Goal: Transaction & Acquisition: Purchase product/service

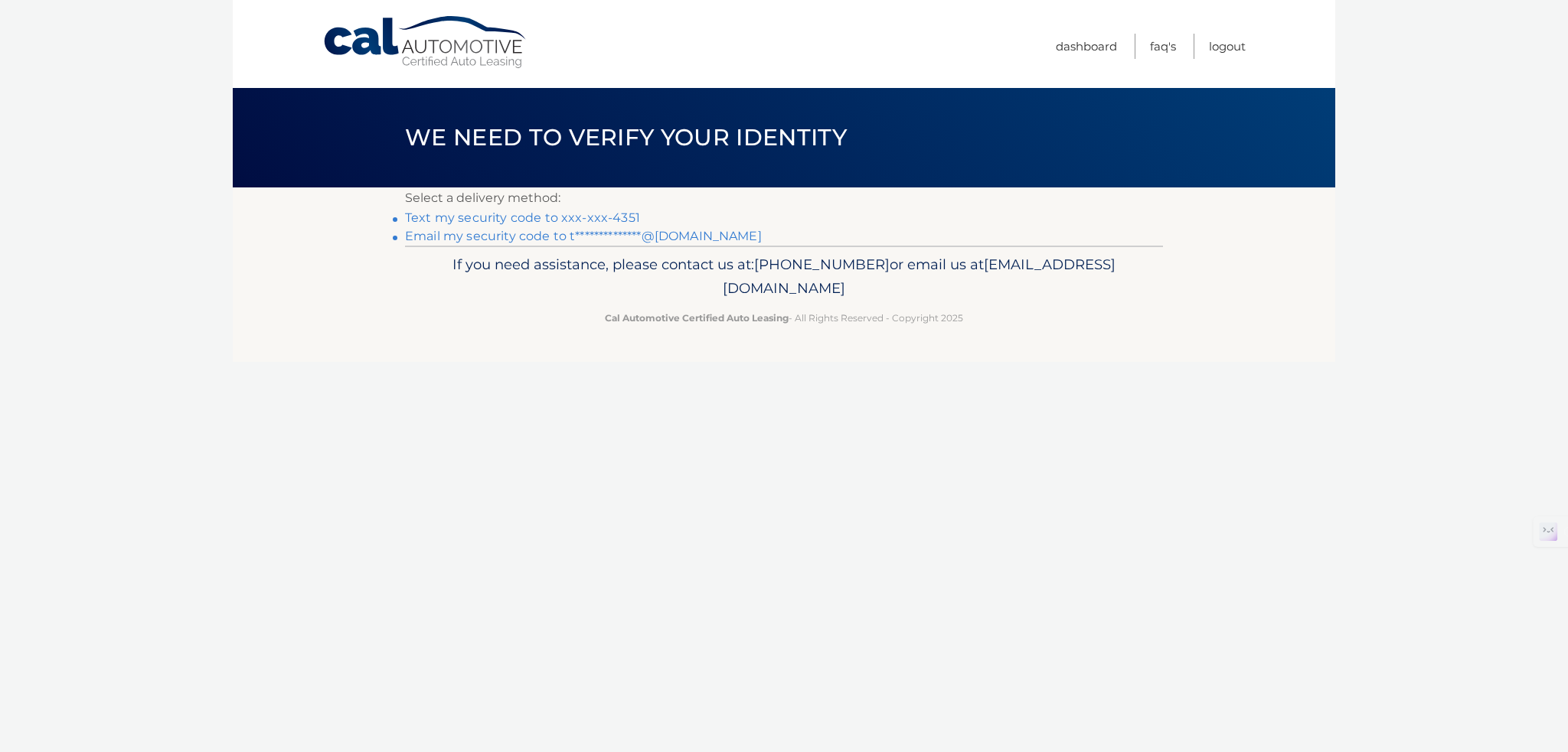
click at [532, 221] on link "Text my security code to xxx-xxx-4351" at bounding box center [522, 218] width 235 height 15
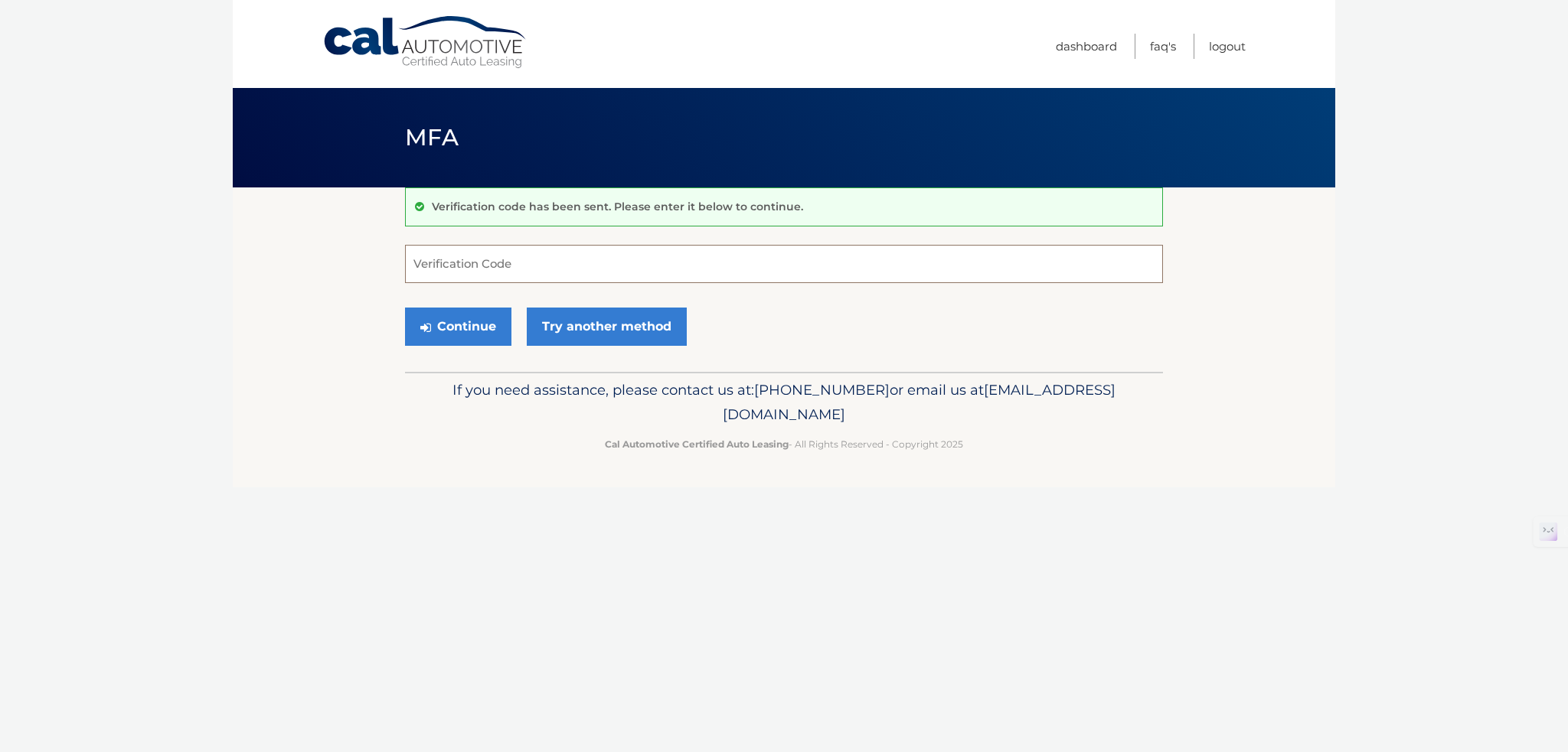
click at [510, 265] on input "Verification Code" at bounding box center [784, 263] width 758 height 38
type input "743323"
click at [405, 308] on button "Continue" at bounding box center [458, 326] width 107 height 38
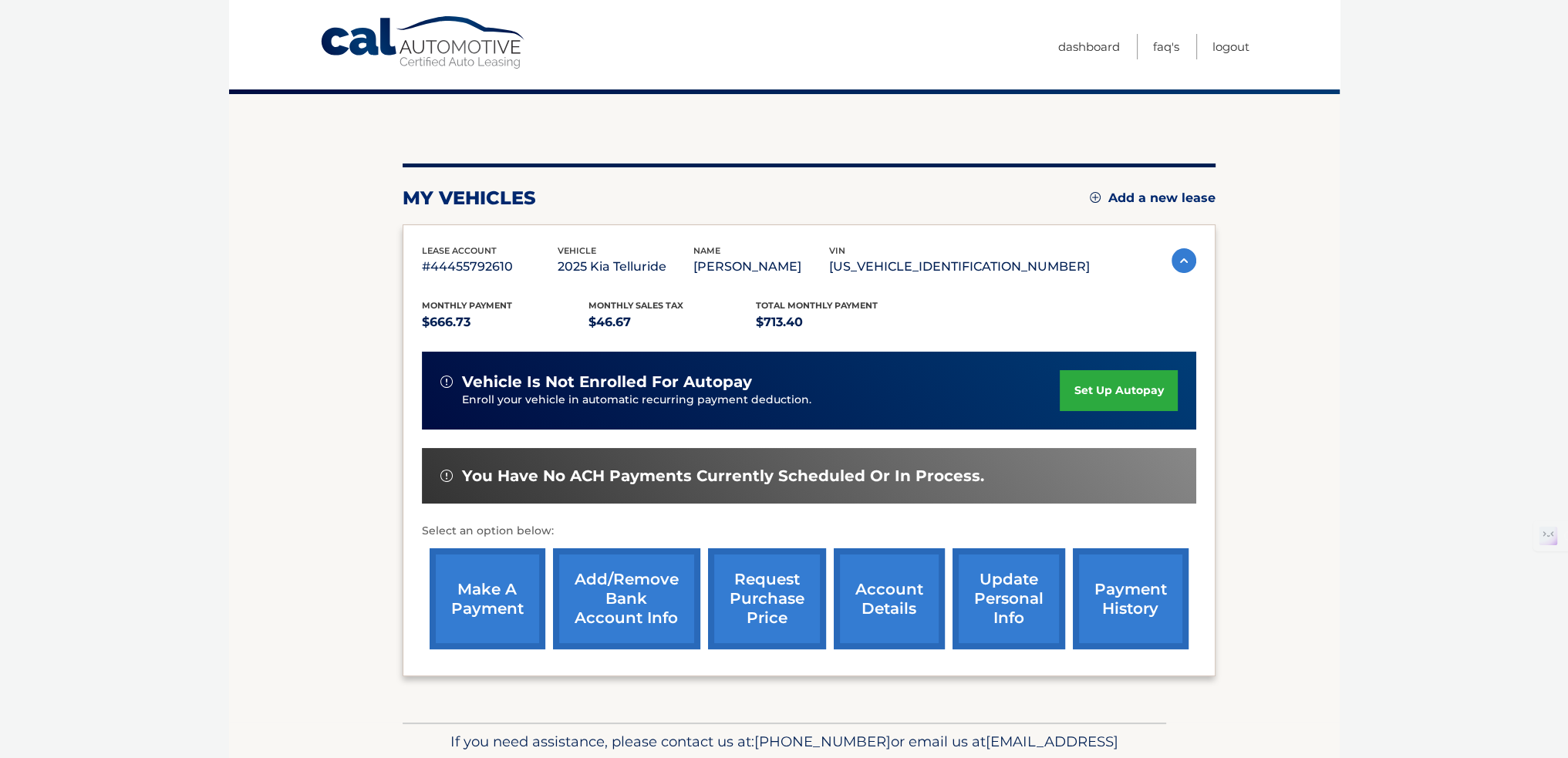
scroll to position [154, 0]
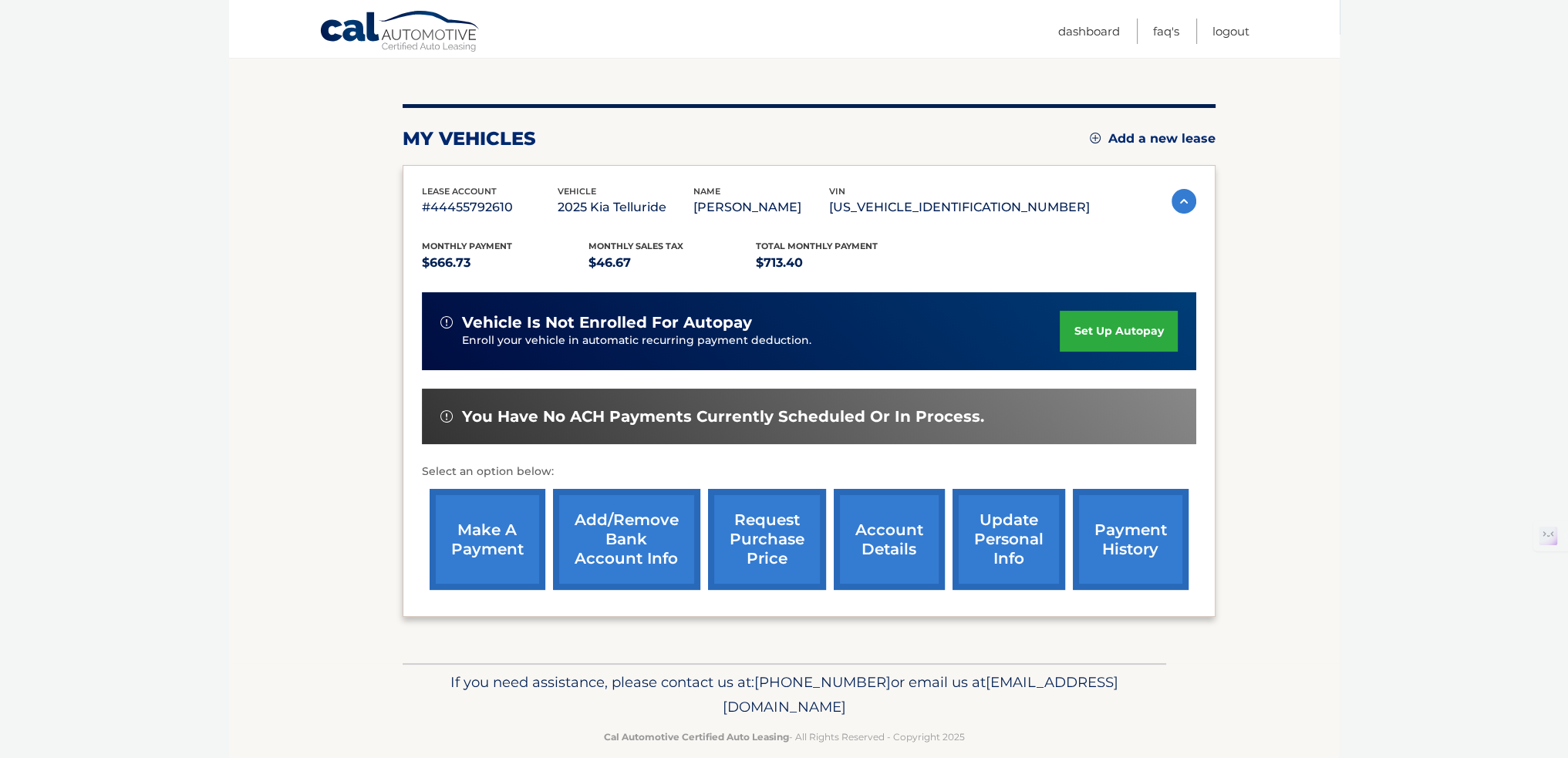
click at [483, 524] on link "make a payment" at bounding box center [488, 539] width 116 height 101
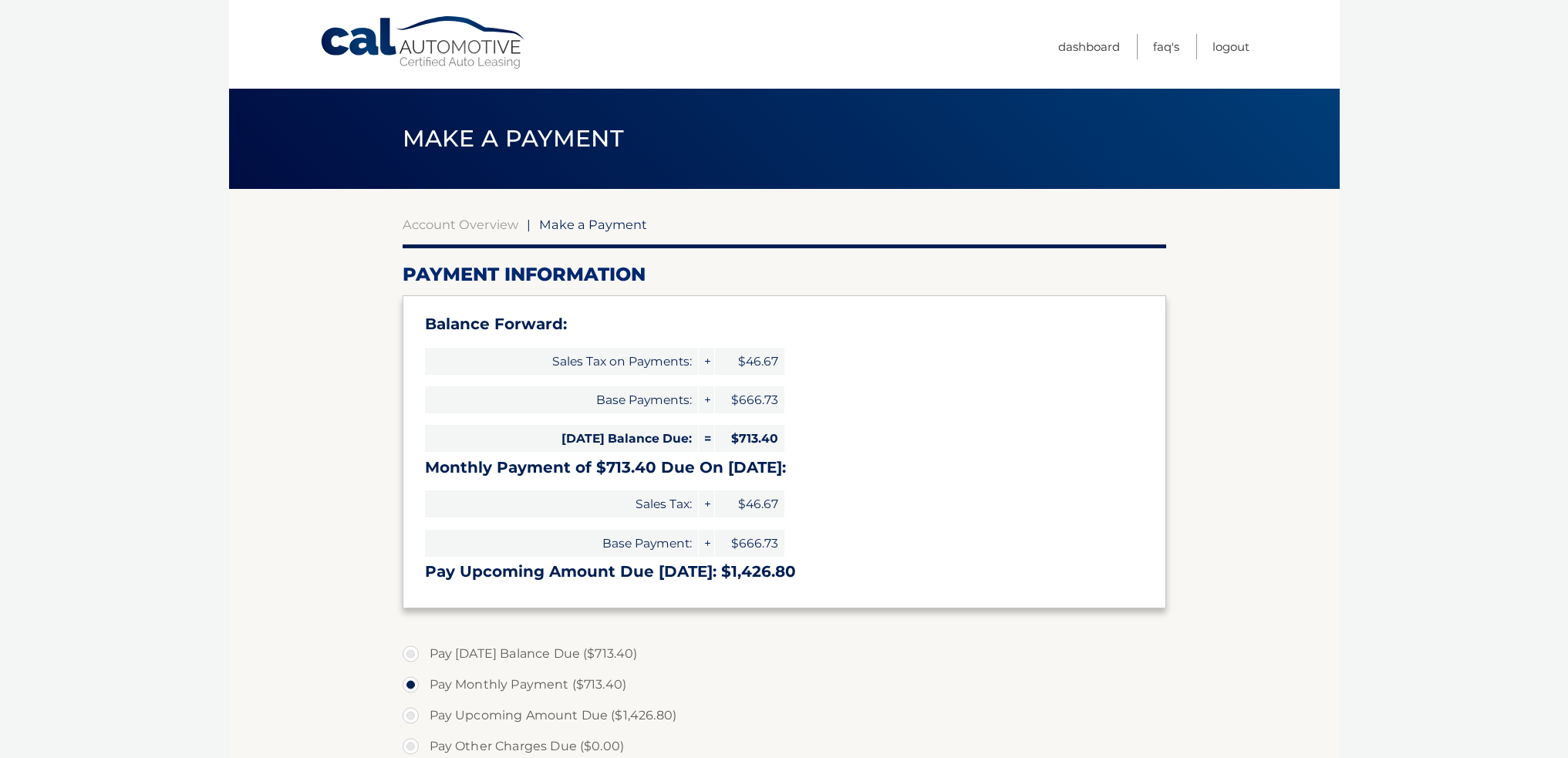
select select "ZDRlYTA5OWEtNzU2ZS00YjQxLWI0ZGUtNzY2MGNhNDVkZTA0"
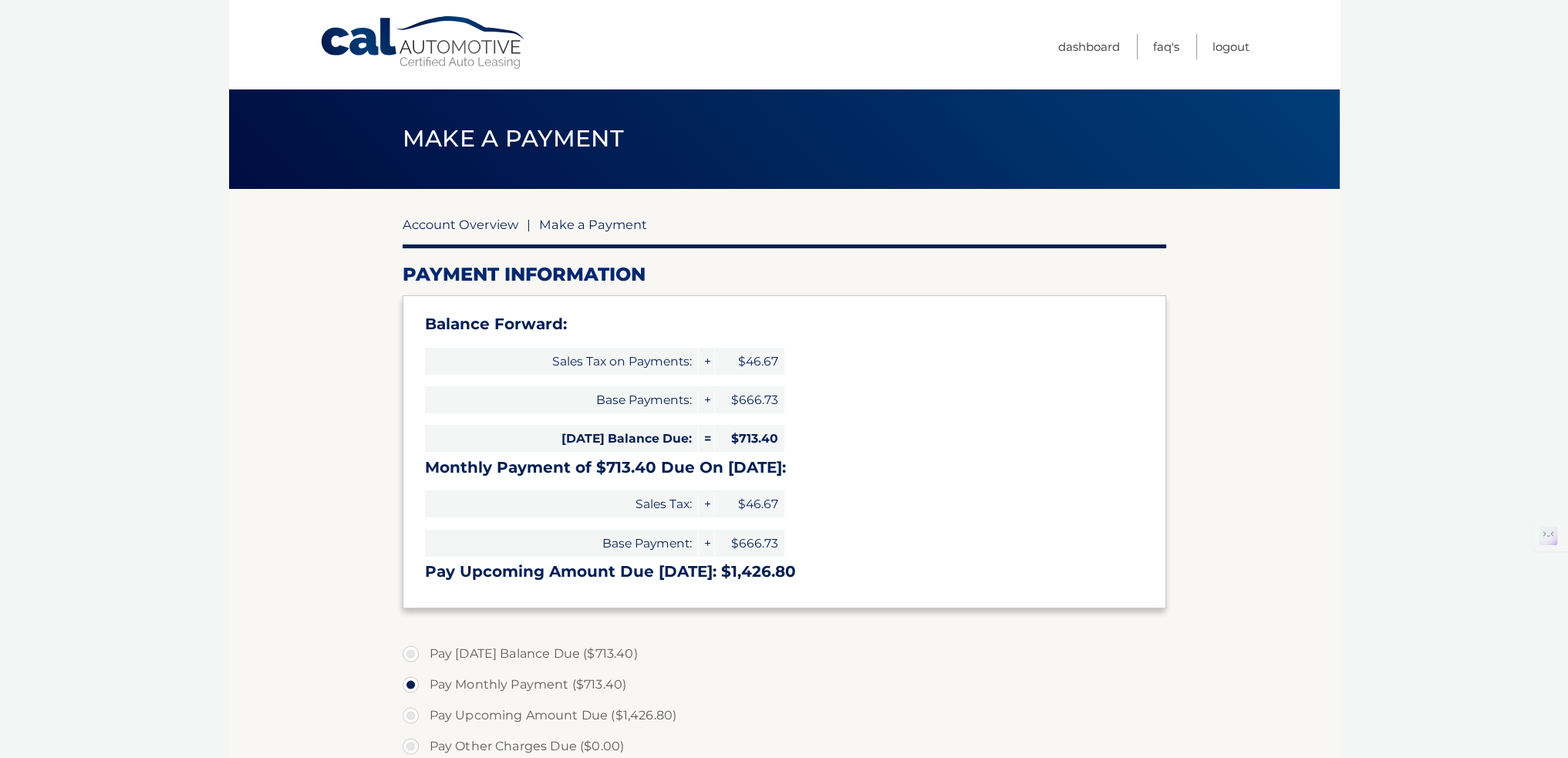
click at [492, 231] on link "Account Overview" at bounding box center [461, 224] width 116 height 16
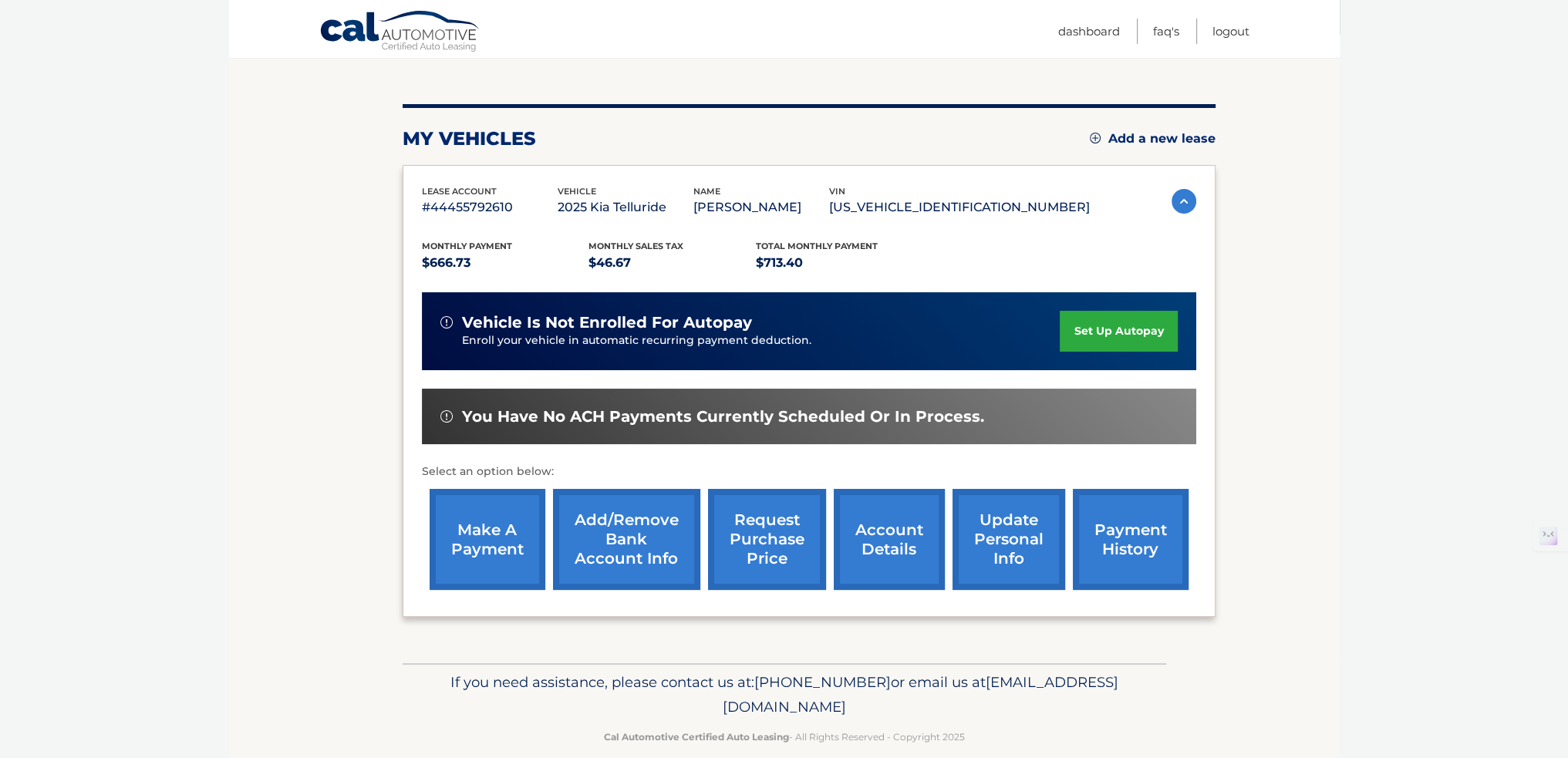
scroll to position [174, 0]
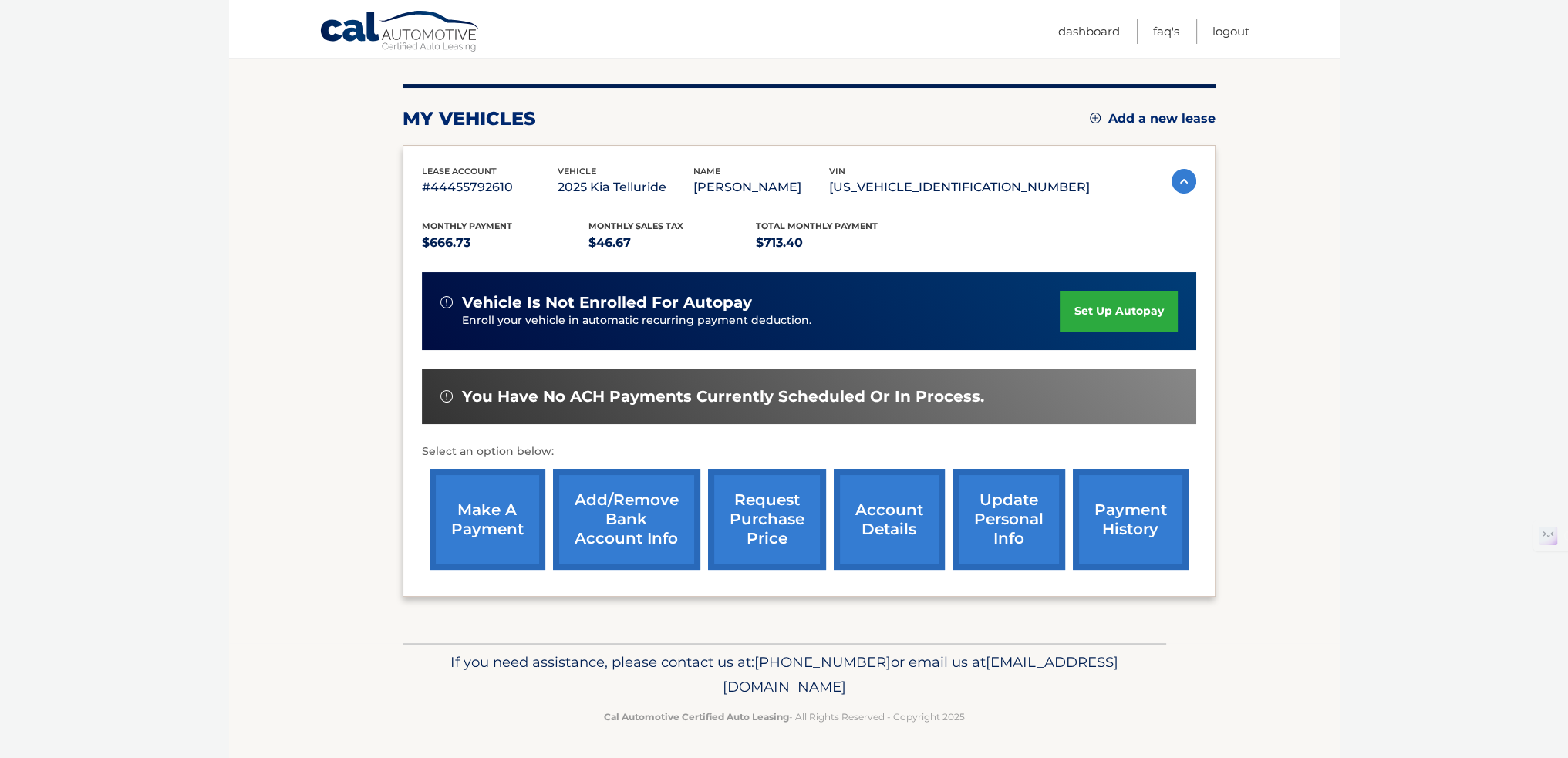
click at [1122, 521] on link "payment history" at bounding box center [1131, 520] width 116 height 101
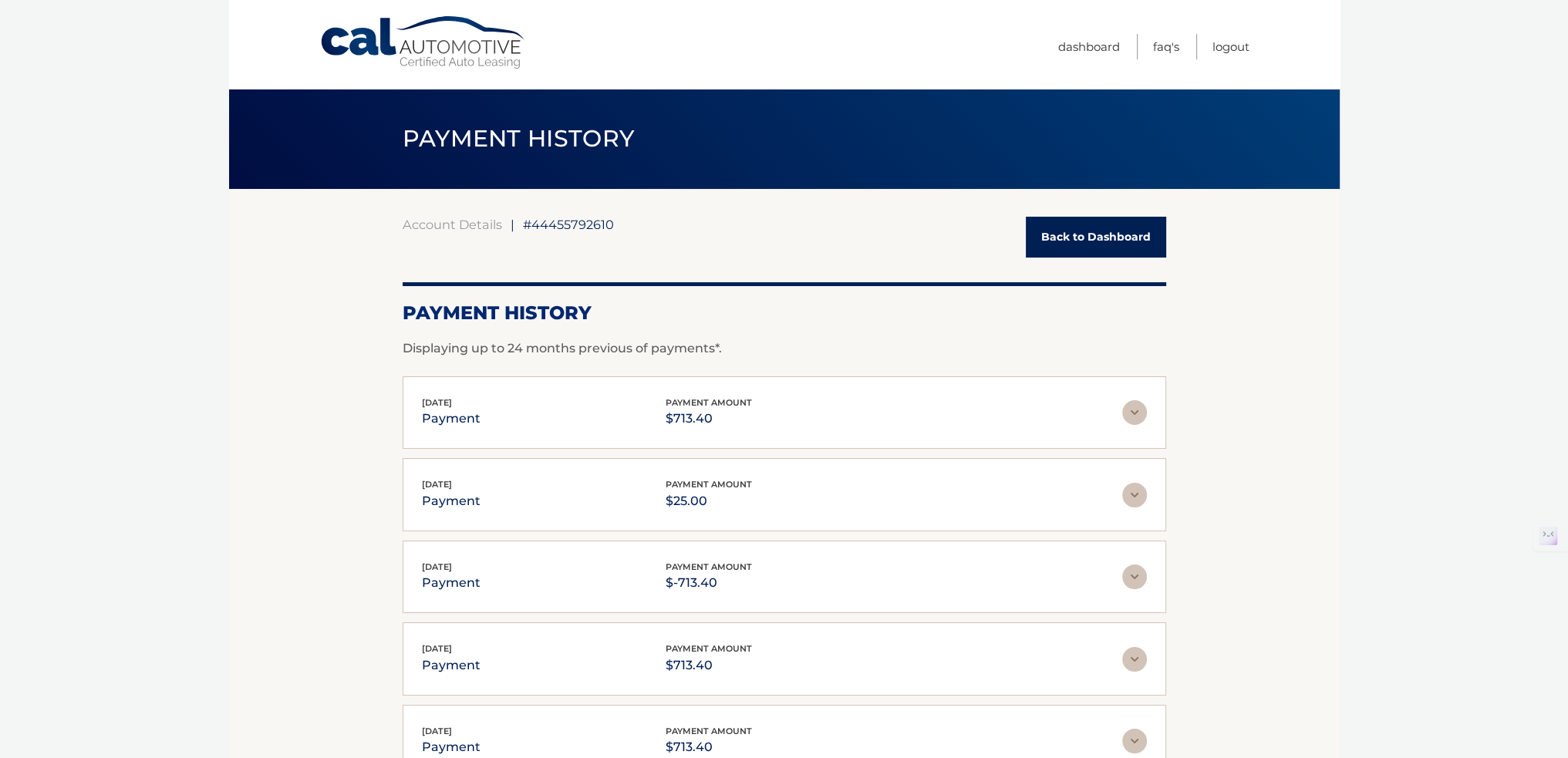
click at [1126, 410] on img at bounding box center [1134, 412] width 24 height 24
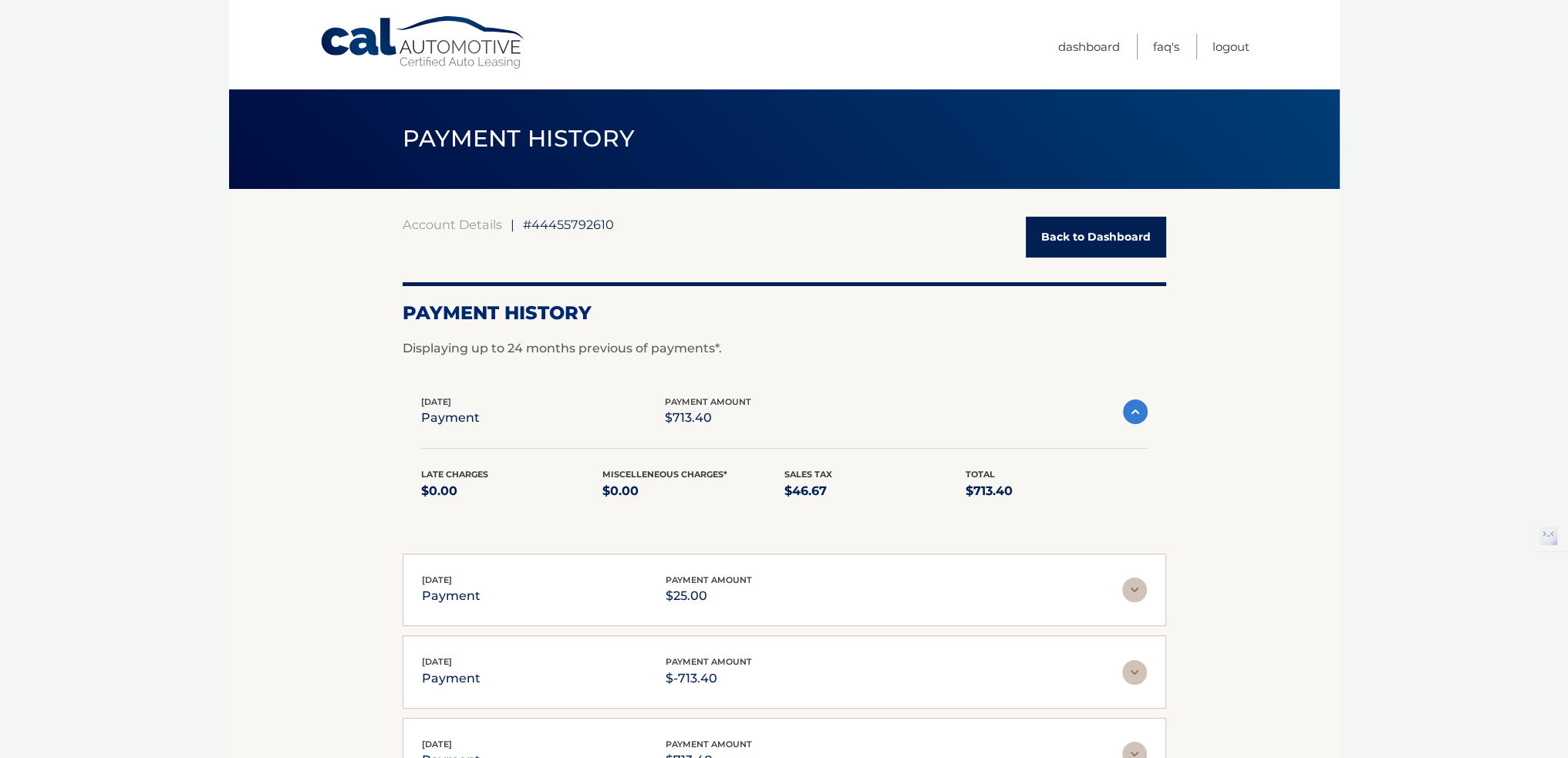
click at [1125, 411] on img at bounding box center [1135, 411] width 24 height 24
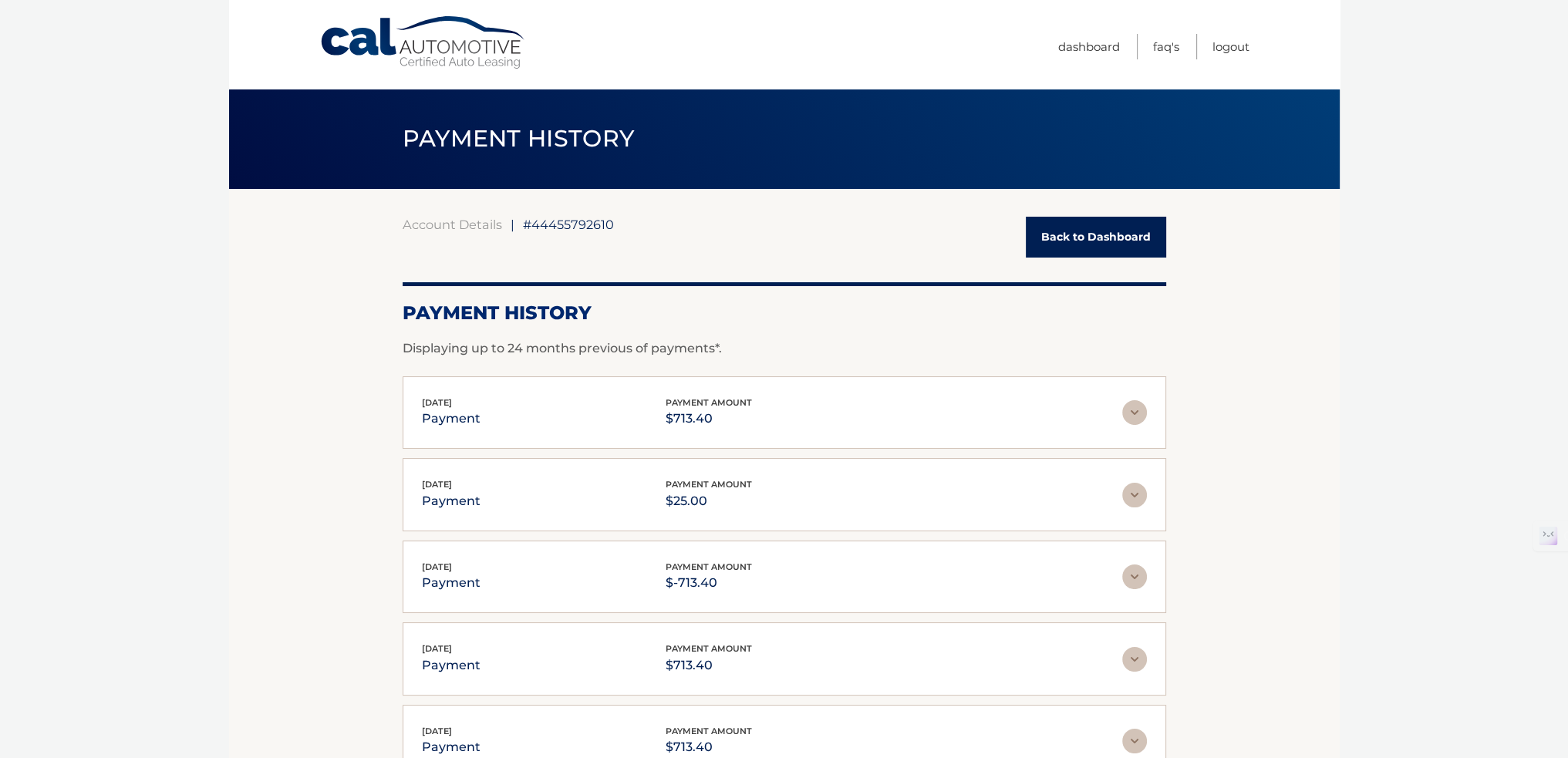
click at [1057, 239] on link "Back to Dashboard" at bounding box center [1096, 237] width 140 height 41
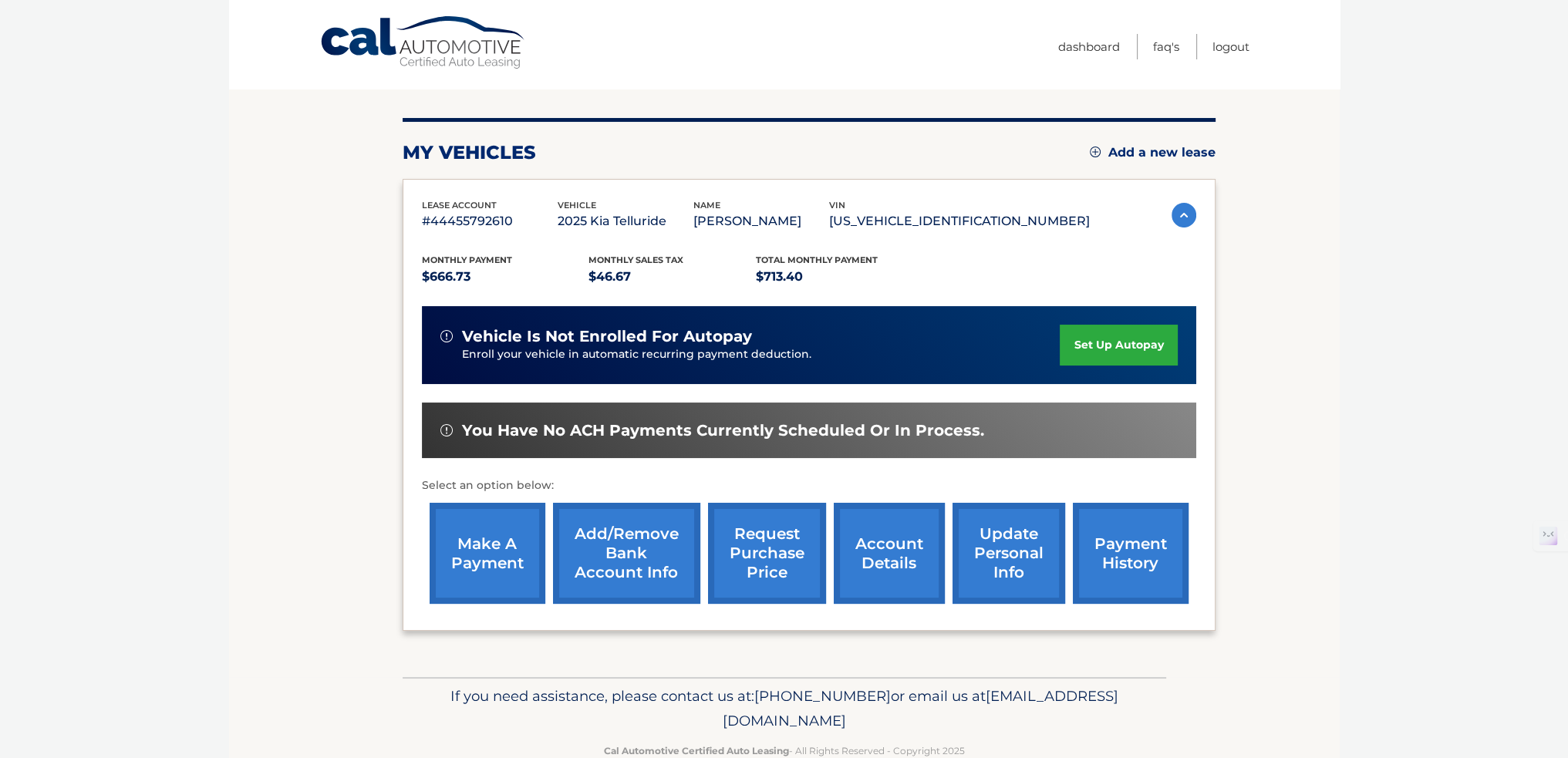
scroll to position [154, 0]
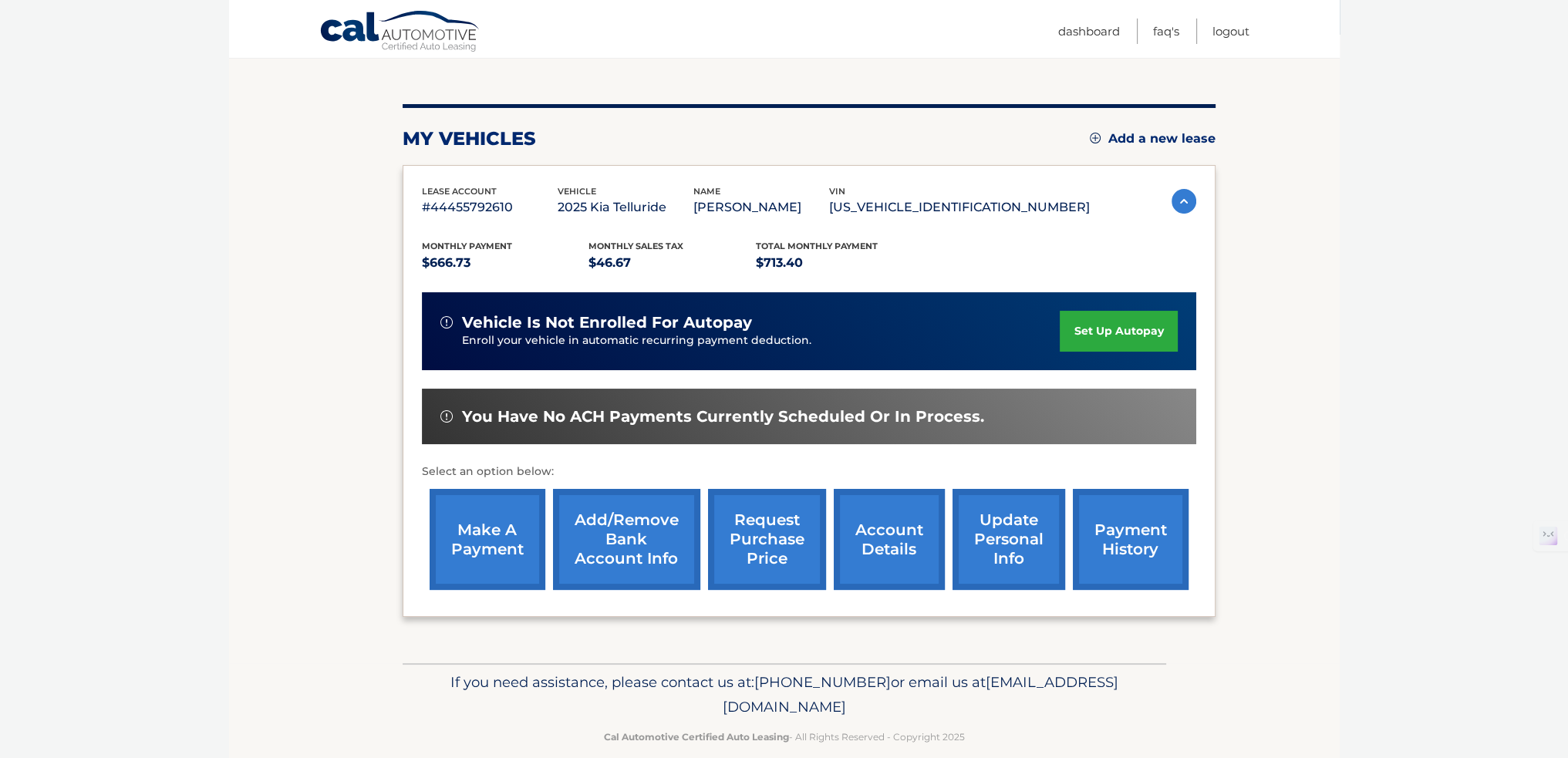
click at [878, 521] on link "account details" at bounding box center [889, 539] width 111 height 101
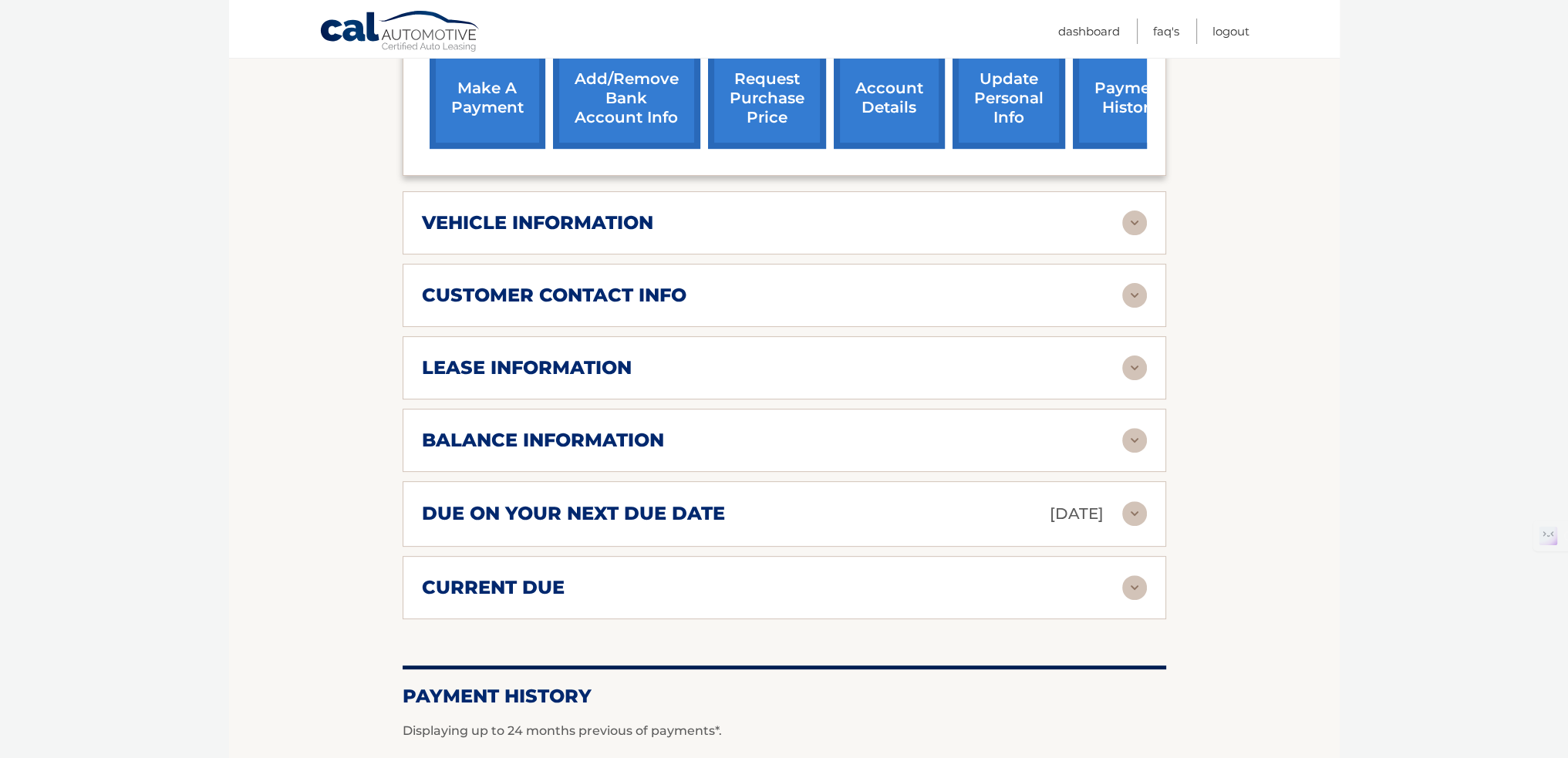
scroll to position [617, 0]
click at [768, 500] on div "due on your next due date Nov 01, 2025" at bounding box center [771, 513] width 700 height 27
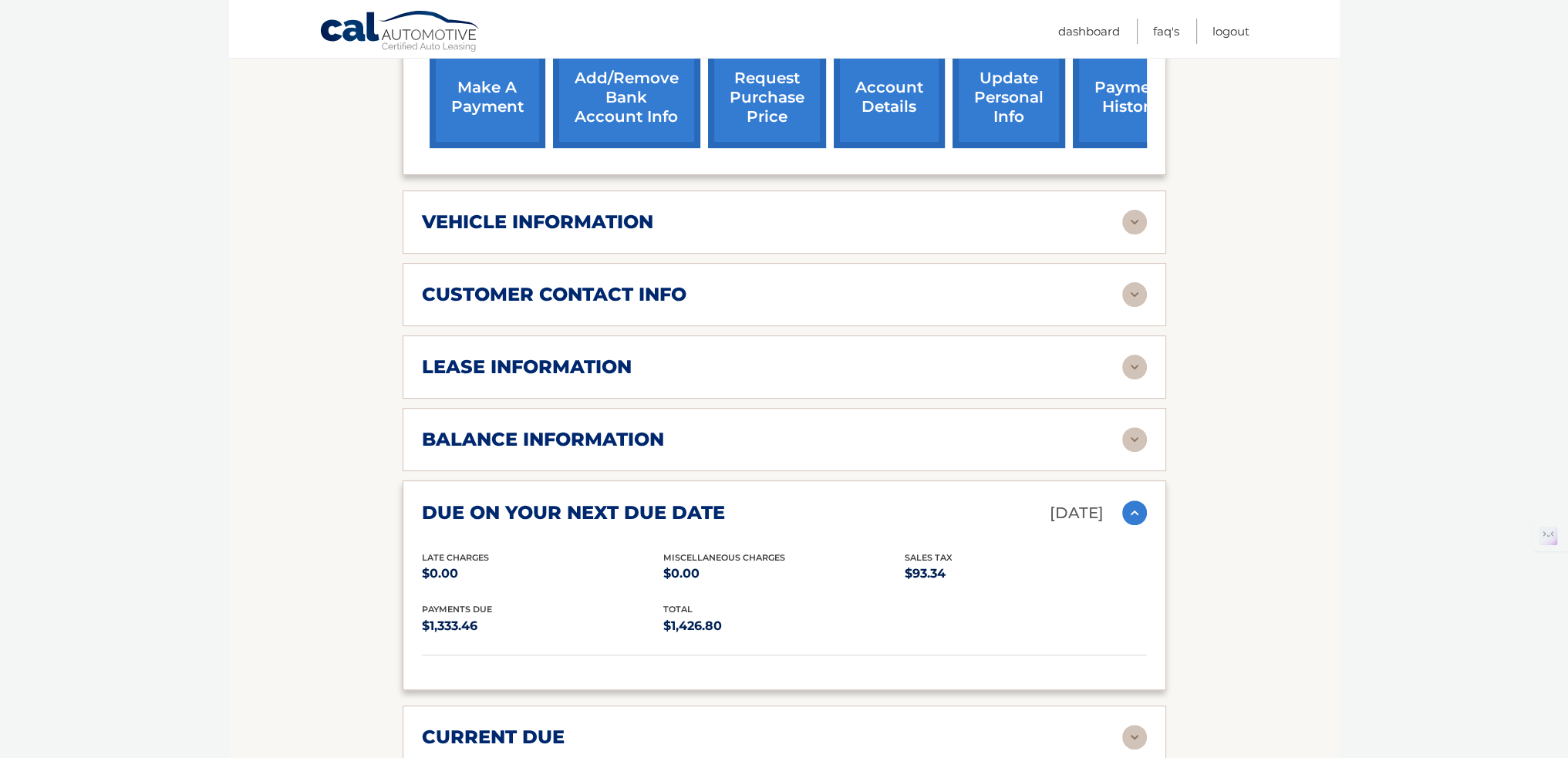
click at [777, 451] on div "balance information Payments Received 10 Payments Remaining 29 Next Payment wil…" at bounding box center [784, 440] width 763 height 64
click at [1107, 428] on div "balance information" at bounding box center [771, 439] width 700 height 23
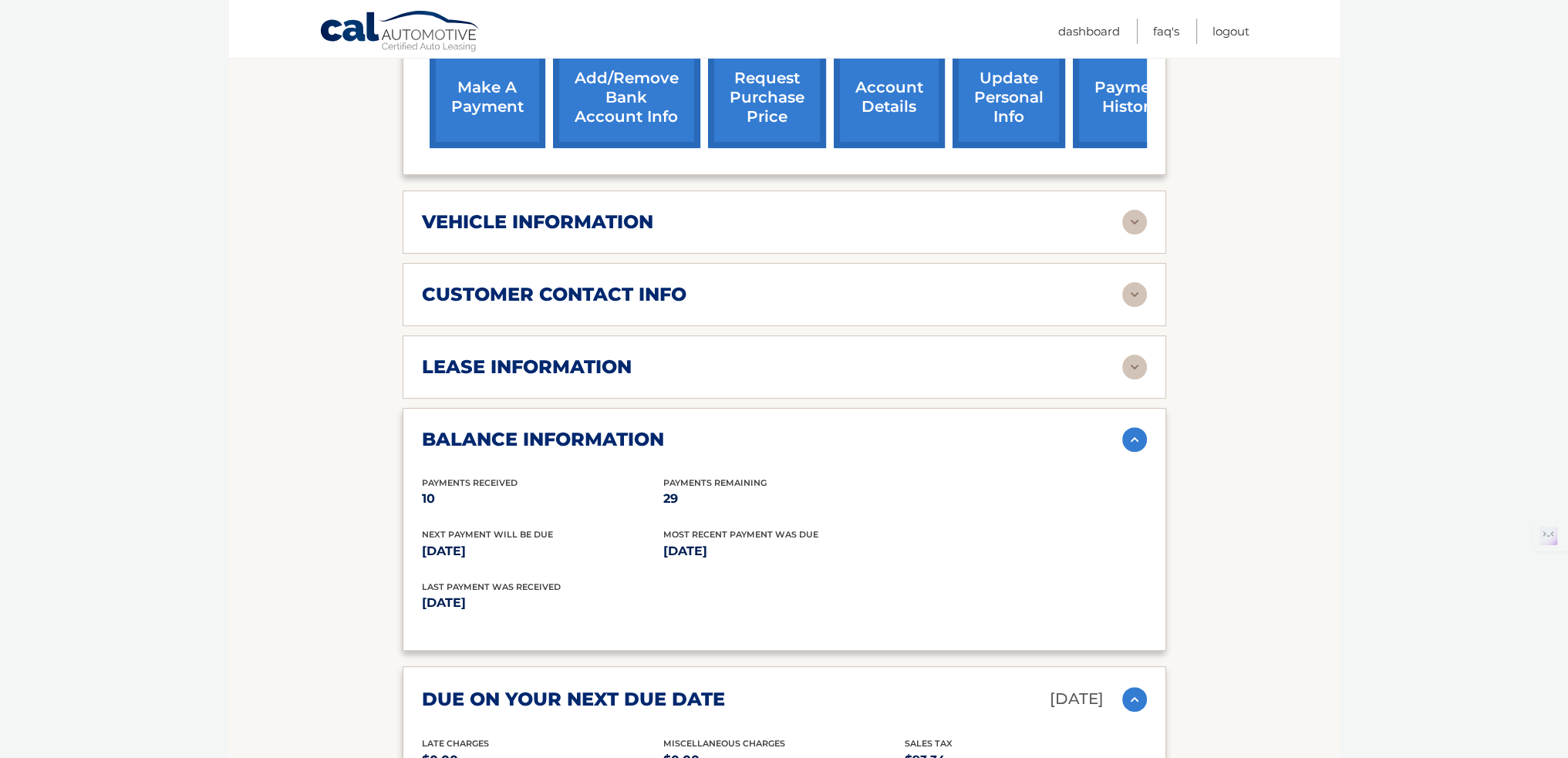
click at [1107, 428] on div "balance information" at bounding box center [771, 439] width 700 height 23
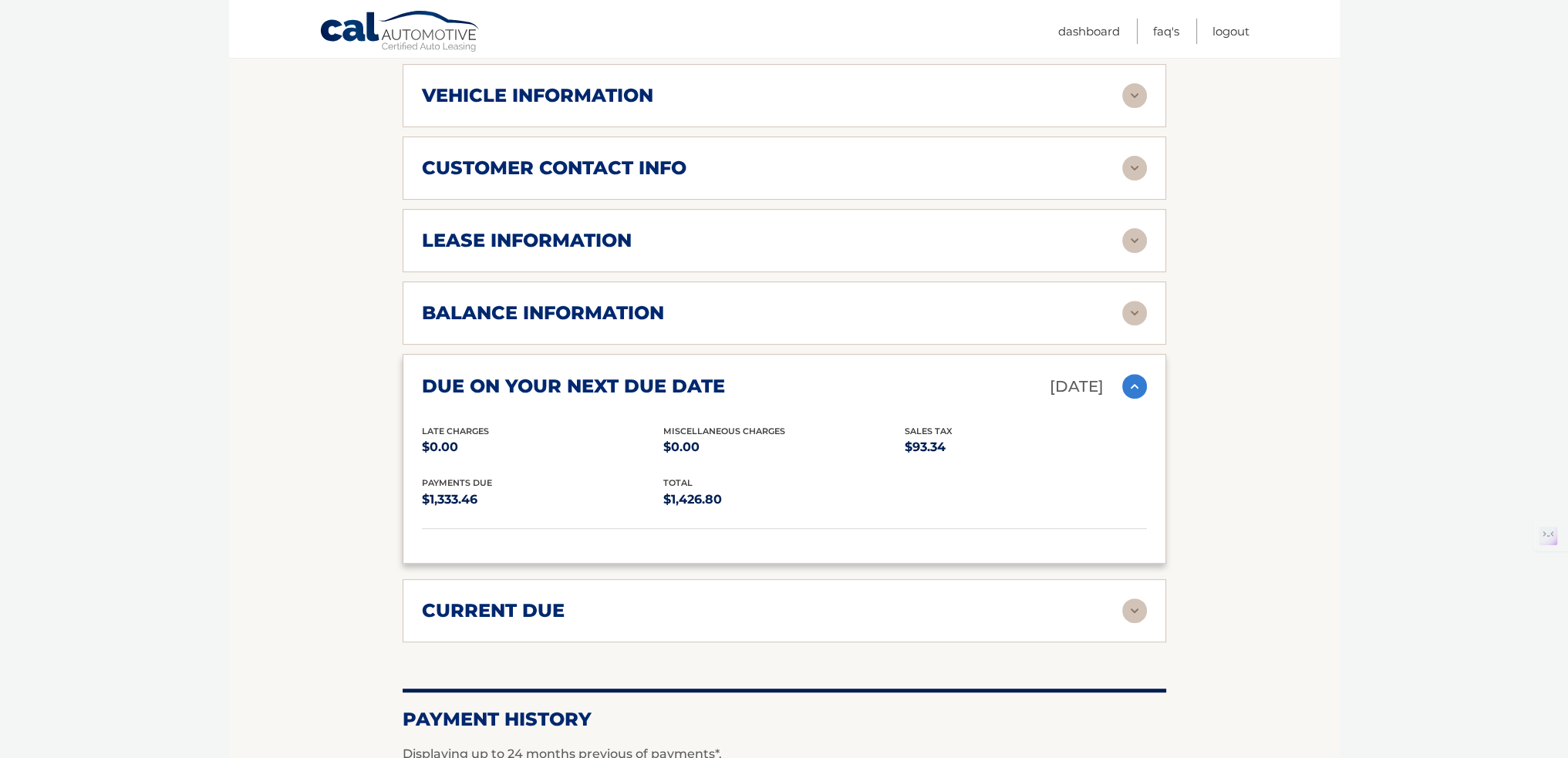
scroll to position [849, 0]
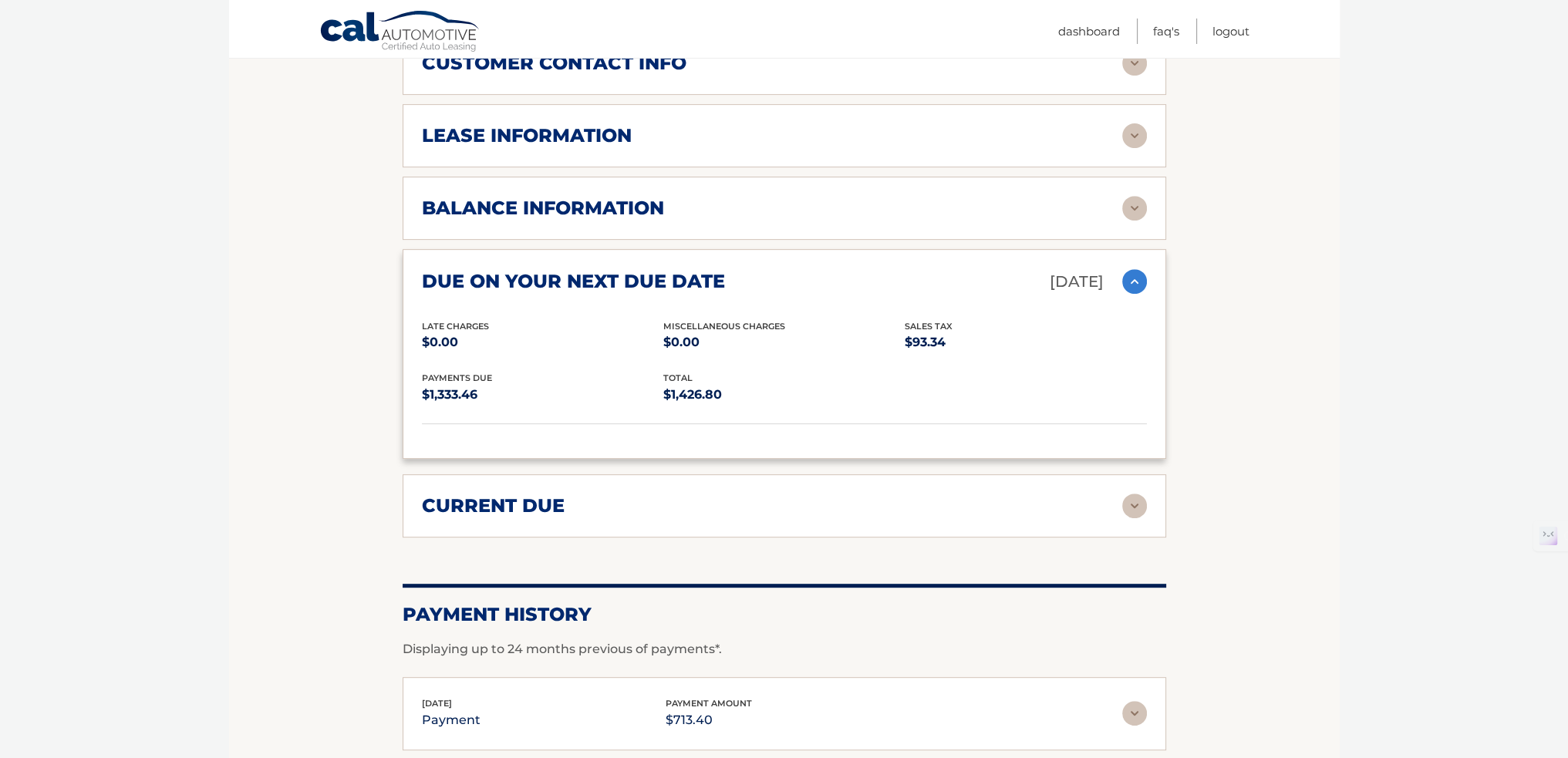
click at [630, 515] on div "current due Late Charges $0.00 Miscelleneous Charges* $0.00 Sales Tax $46.67 pa…" at bounding box center [784, 507] width 763 height 64
click at [1114, 494] on div "current due" at bounding box center [771, 506] width 700 height 23
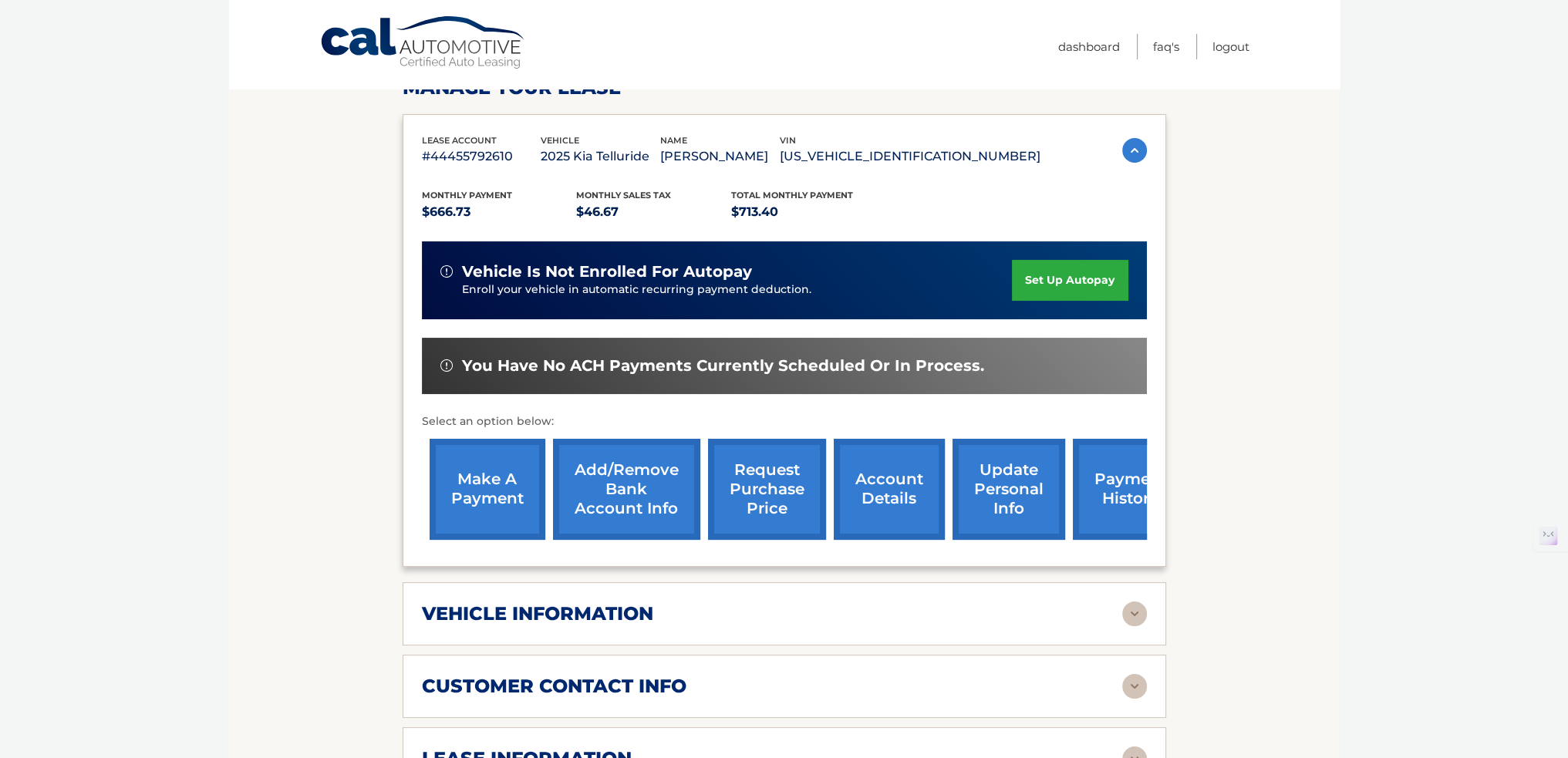
scroll to position [0, 0]
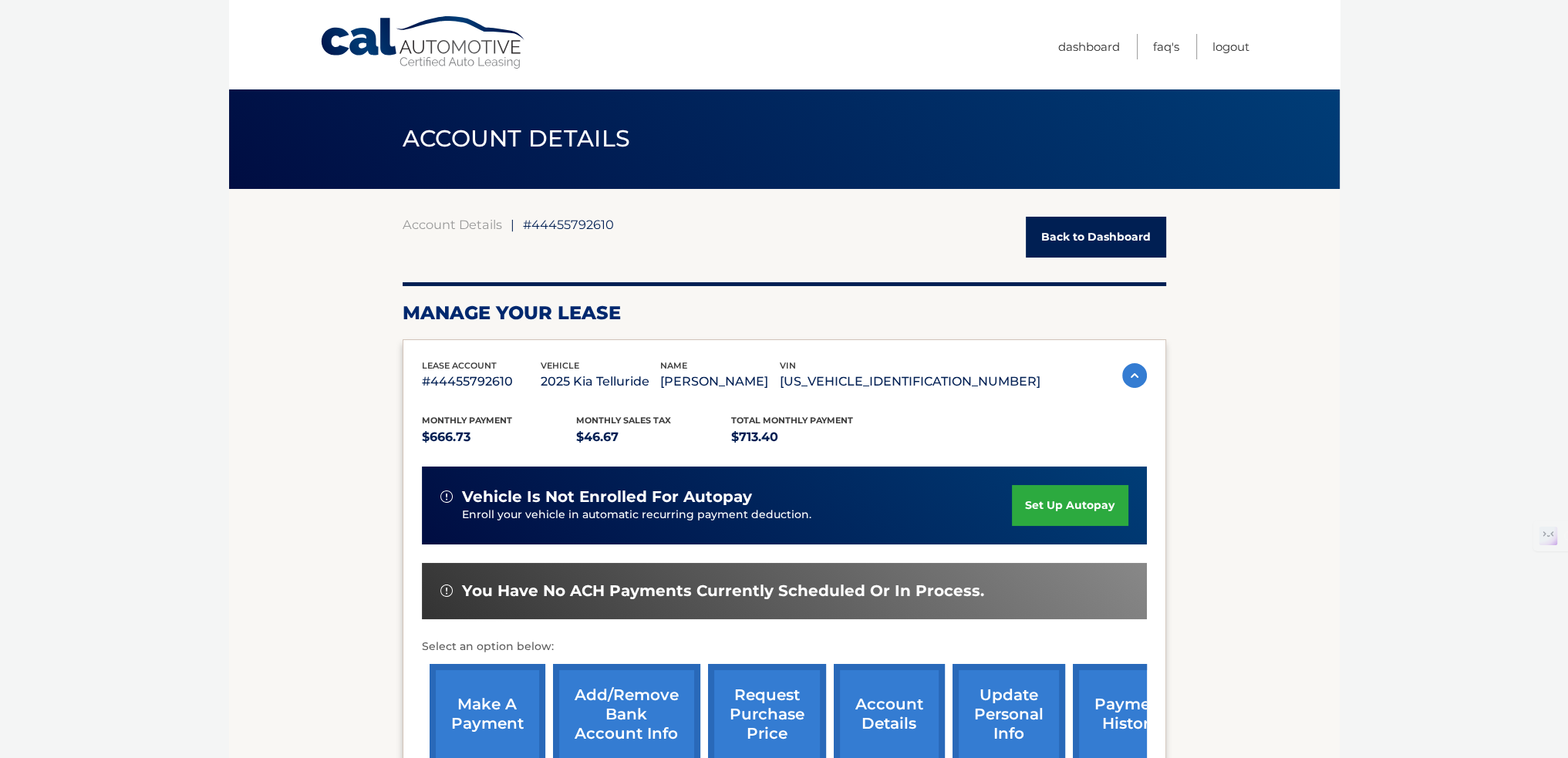
click at [447, 707] on link "make a payment" at bounding box center [488, 715] width 116 height 101
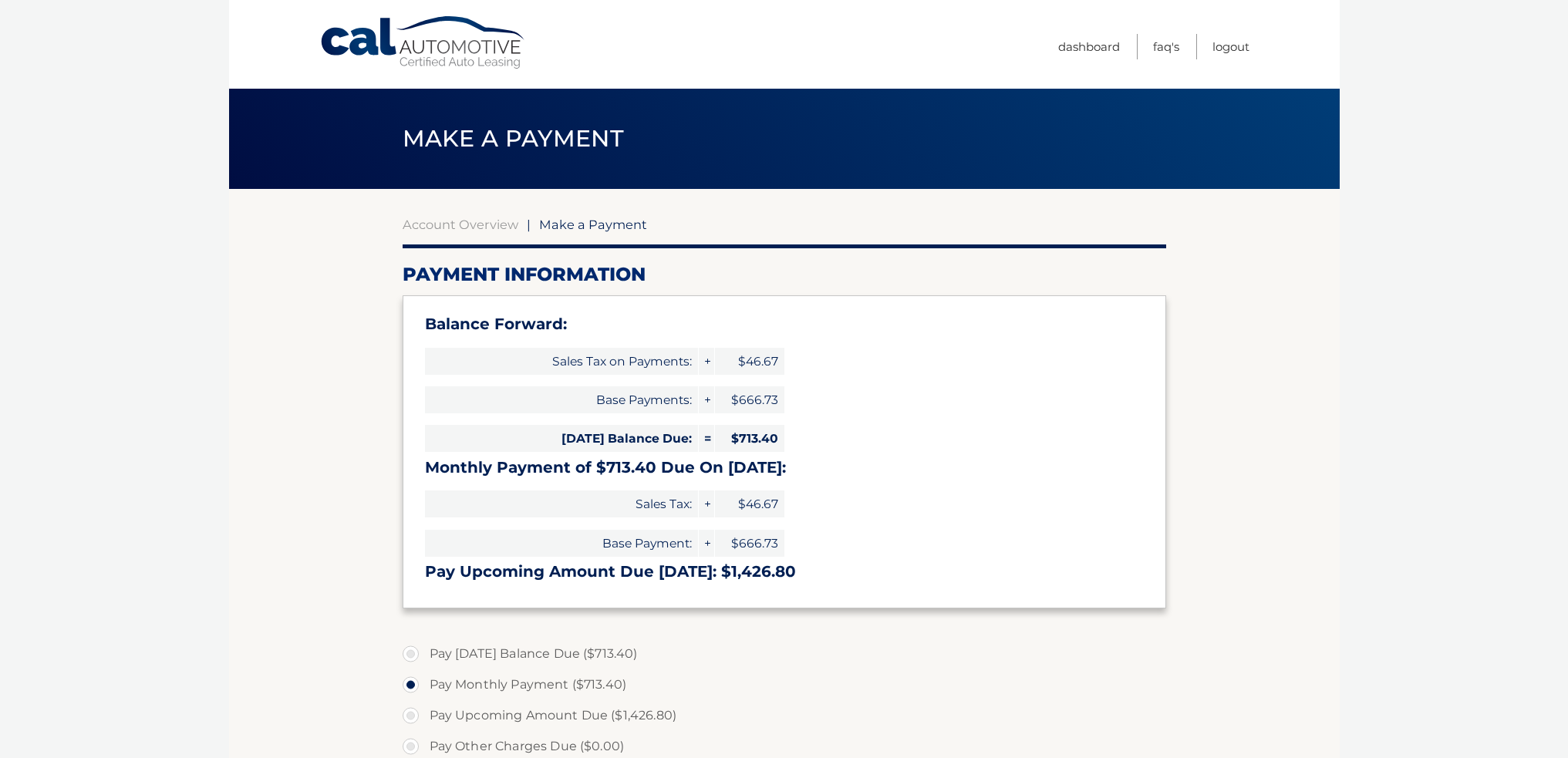
select select "ZDRlYTA5OWEtNzU2ZS00YjQxLWI0ZGUtNzY2MGNhNDVkZTA0"
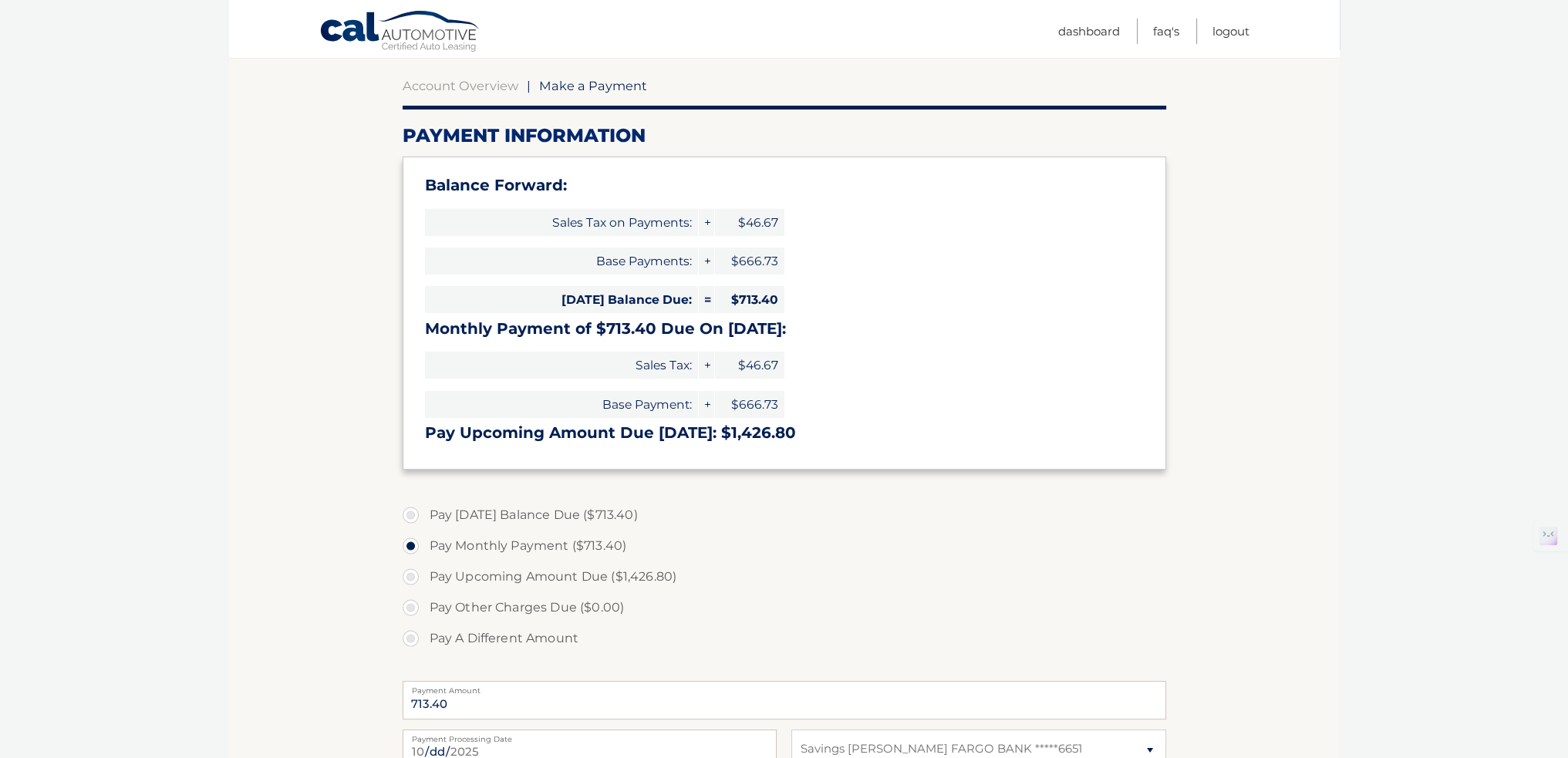
scroll to position [232, 0]
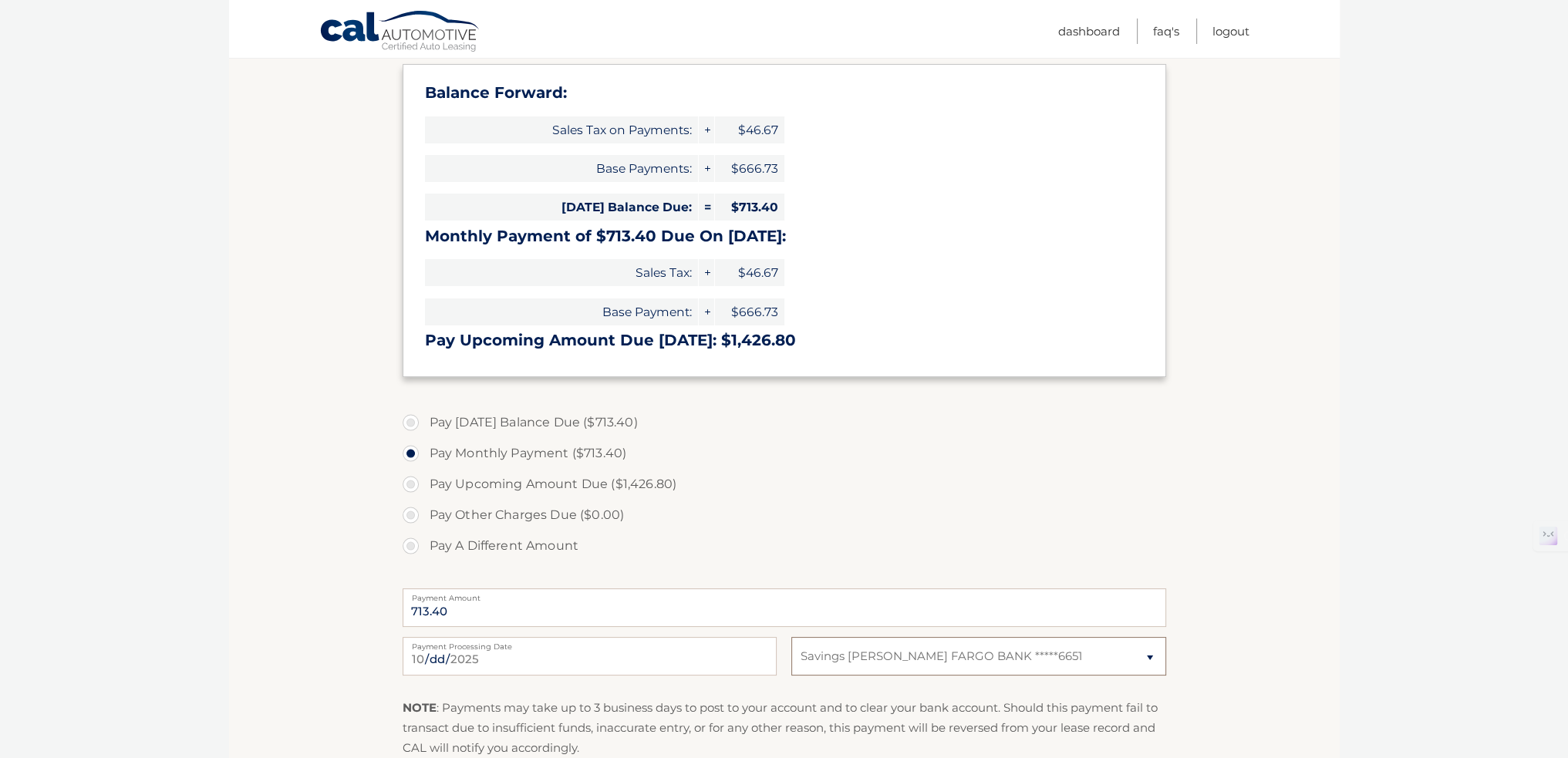
click at [891, 646] on select "Select Bank Account Savings [PERSON_NAME] FARGO BANK *****6651" at bounding box center [978, 656] width 374 height 38
click at [891, 646] on select "Select Bank Account Savings WELLS FARGO BANK *****6651" at bounding box center [978, 656] width 374 height 38
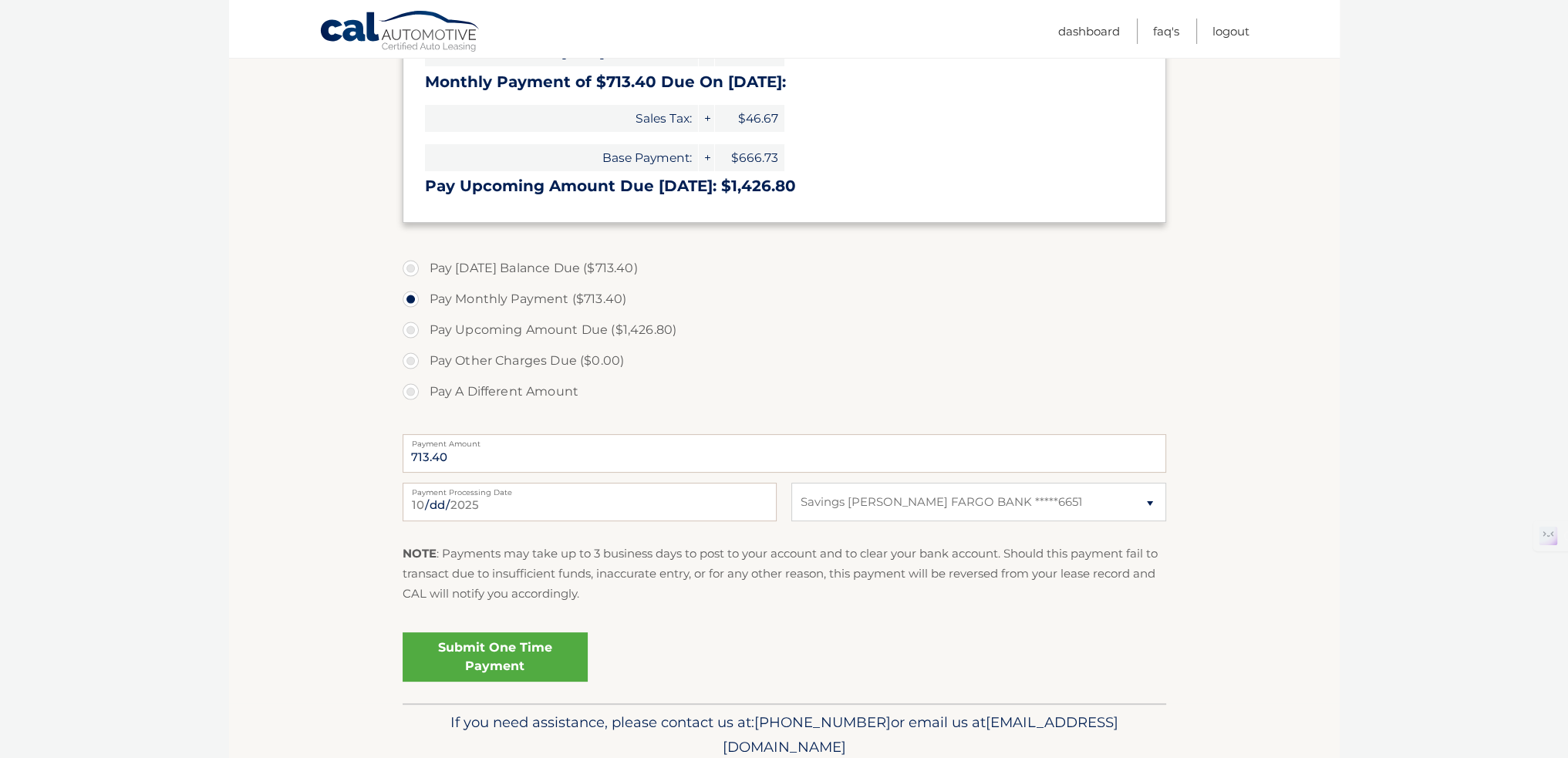
click at [506, 647] on link "Submit One Time Payment" at bounding box center [495, 657] width 185 height 50
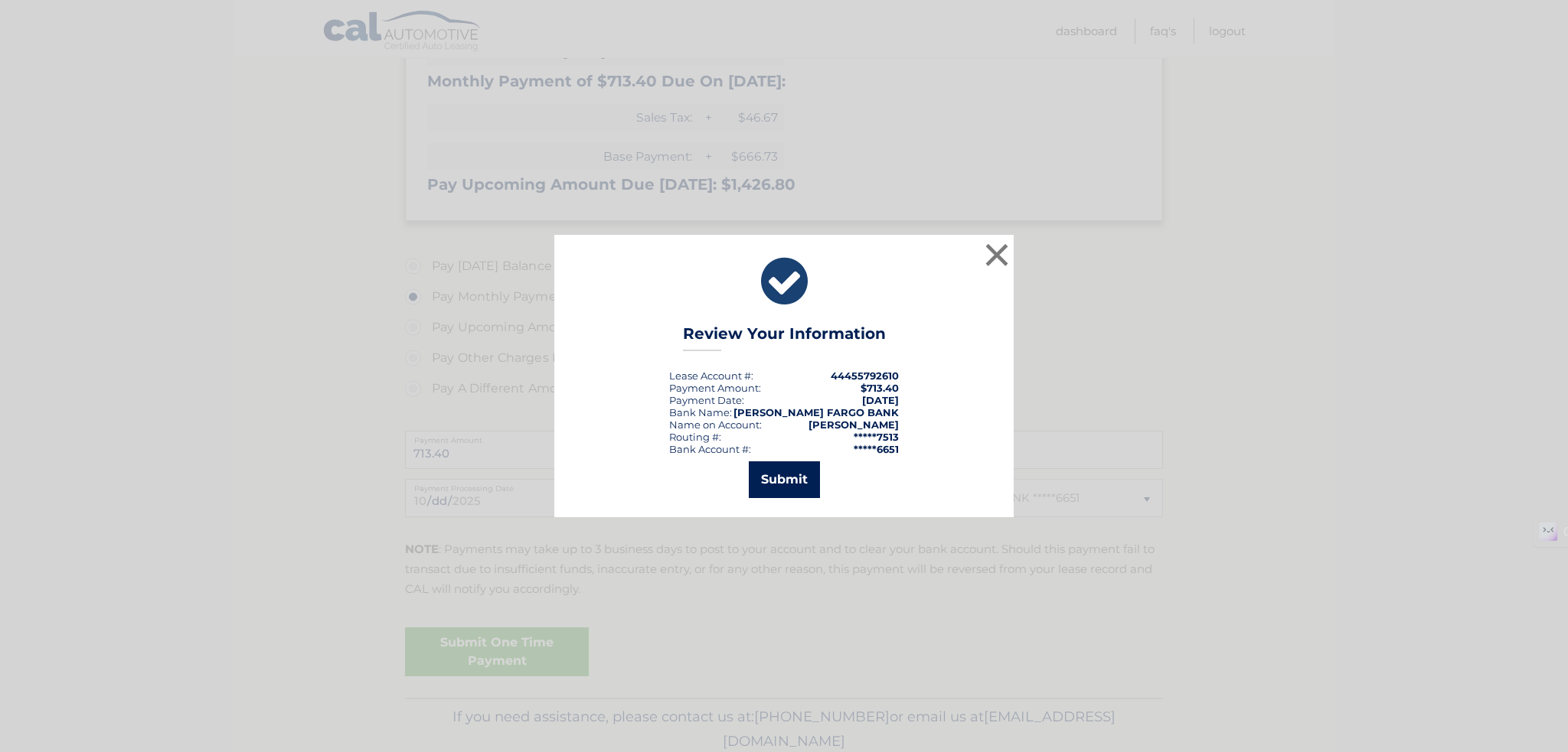
click at [767, 491] on button "Submit" at bounding box center [784, 480] width 71 height 37
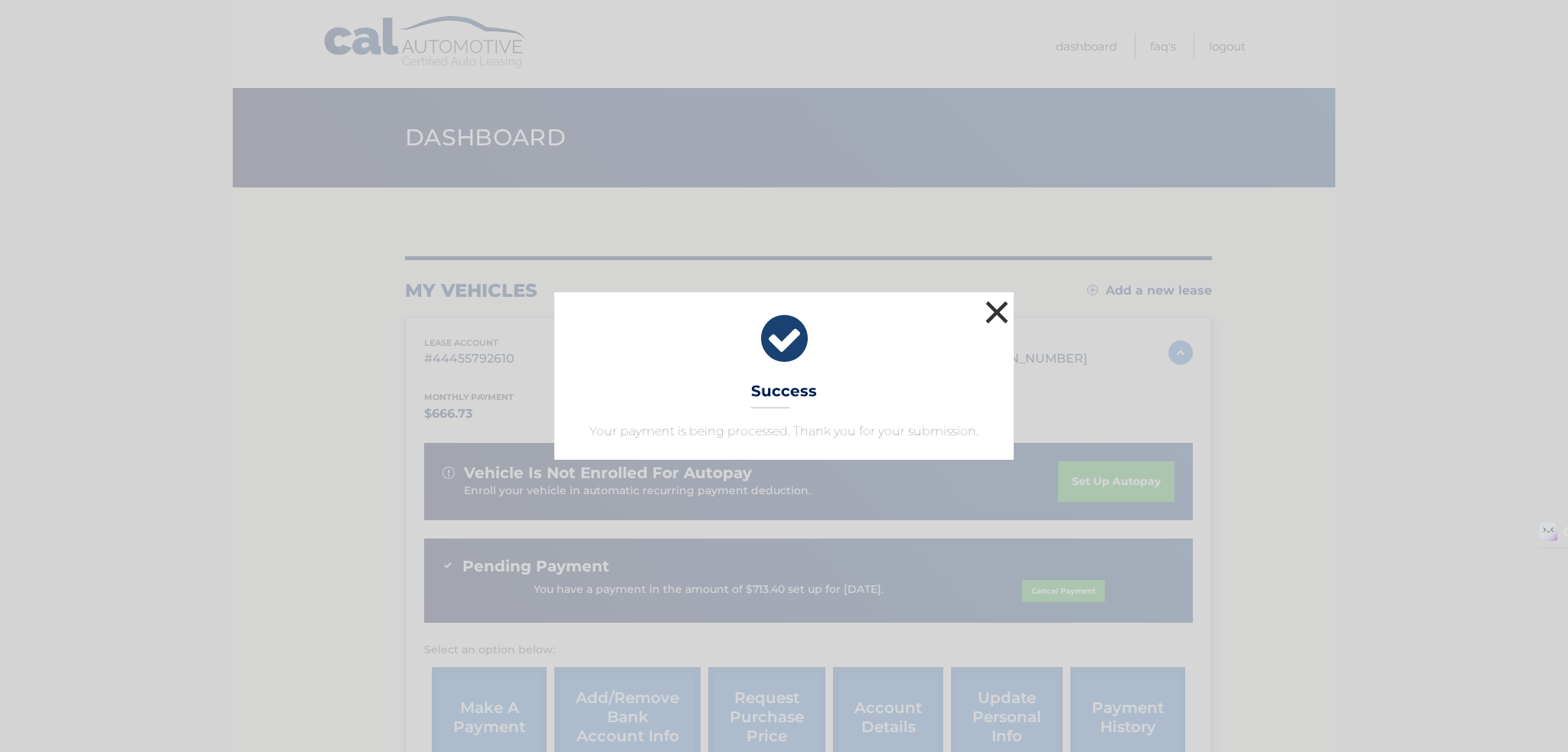
click at [996, 312] on button "×" at bounding box center [996, 312] width 31 height 31
